Goal: Task Accomplishment & Management: Use online tool/utility

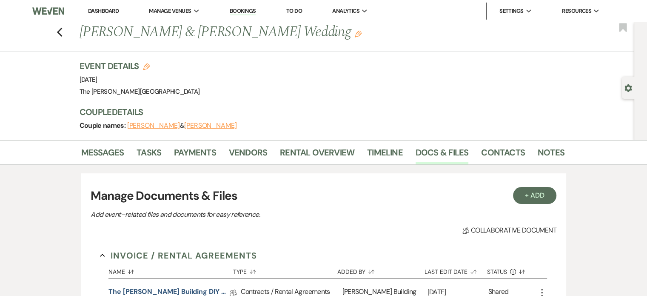
click at [449, 102] on div "Event Details Edit Event Date: [DATE] Venue: [GEOGRAPHIC_DATA][PERSON_NAME] Ven…" at bounding box center [322, 100] width 485 height 80
click at [247, 8] on link "Bookings" at bounding box center [243, 11] width 26 height 8
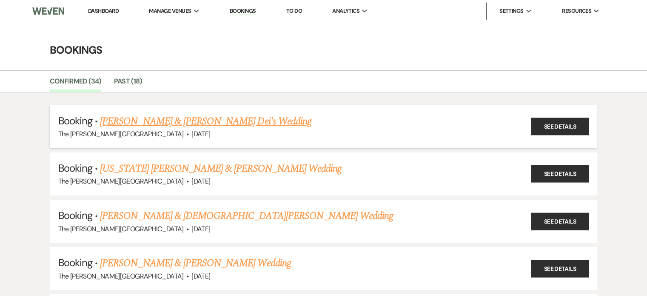
click at [229, 117] on link "[PERSON_NAME] & [PERSON_NAME] Dei's Wedding" at bounding box center [205, 121] width 211 height 15
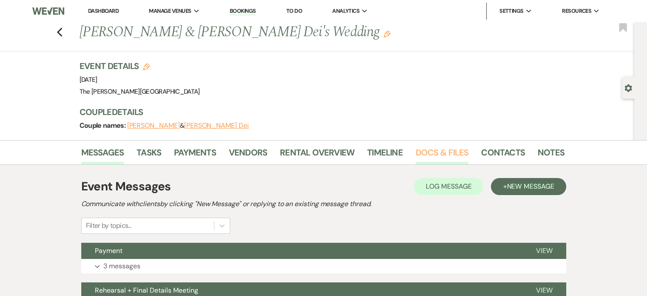
click at [436, 152] on link "Docs & Files" at bounding box center [442, 155] width 53 height 19
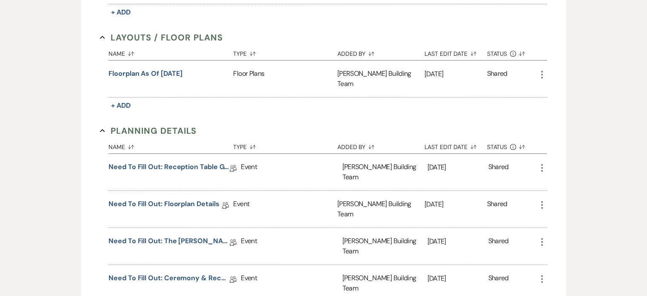
scroll to position [418, 0]
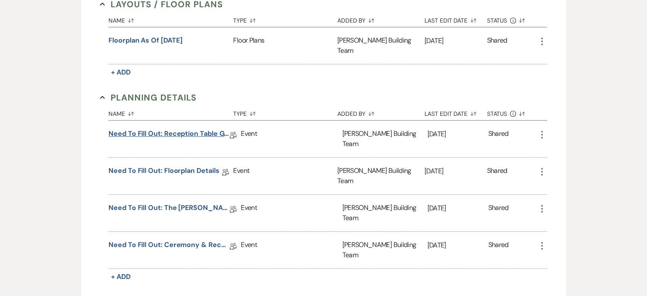
click at [183, 129] on link "Need to Fill Out: Reception Table Guest Count" at bounding box center [169, 135] width 121 height 13
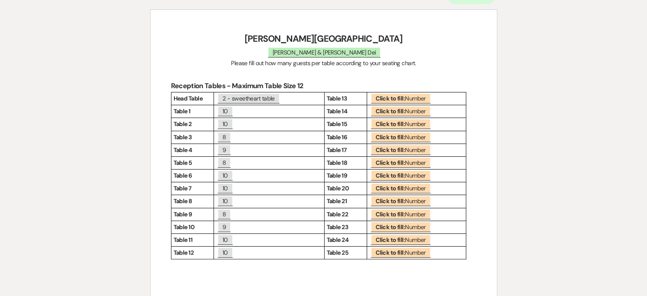
scroll to position [123, 0]
